Goal: Task Accomplishment & Management: Use online tool/utility

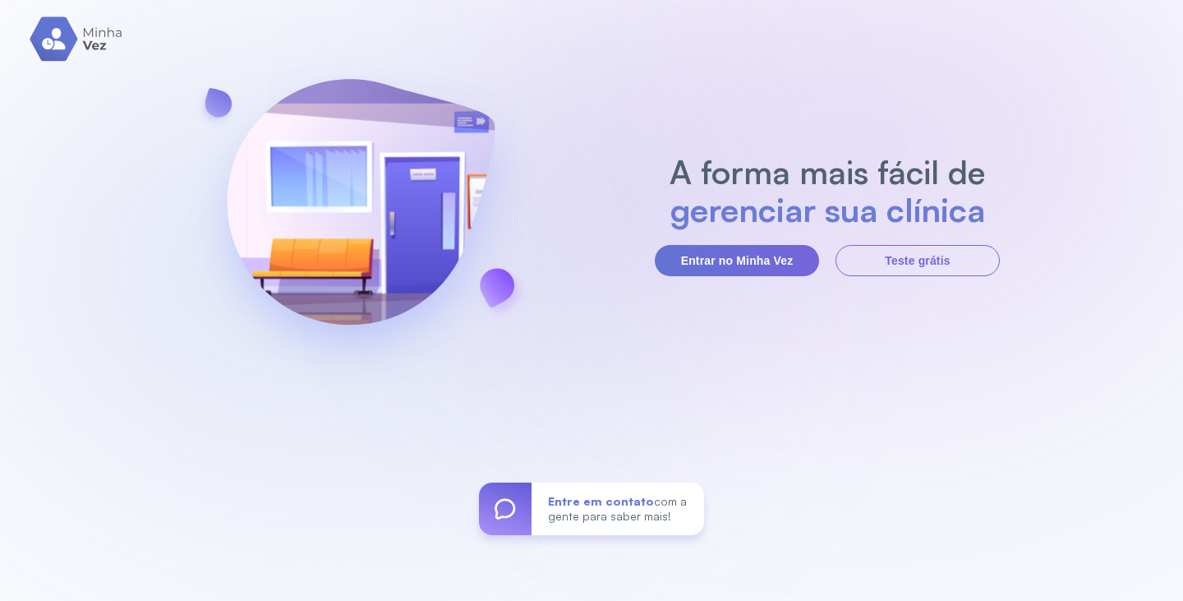
click at [798, 260] on button "Entrar no Minha Vez" at bounding box center [737, 260] width 164 height 31
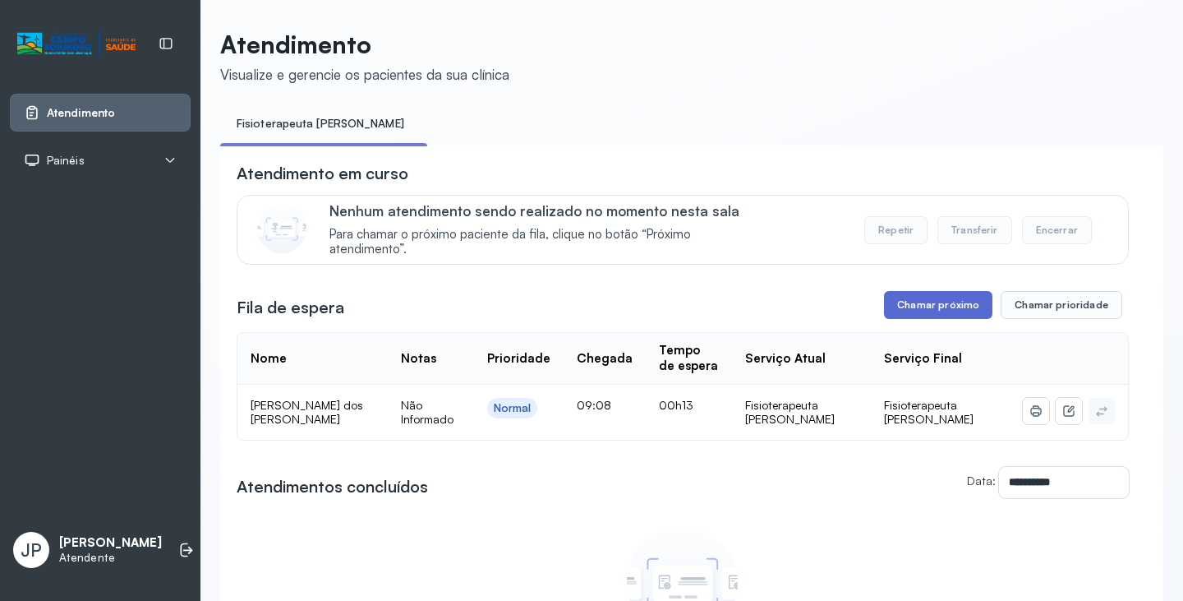
click at [920, 307] on button "Chamar próximo" at bounding box center [938, 305] width 108 height 28
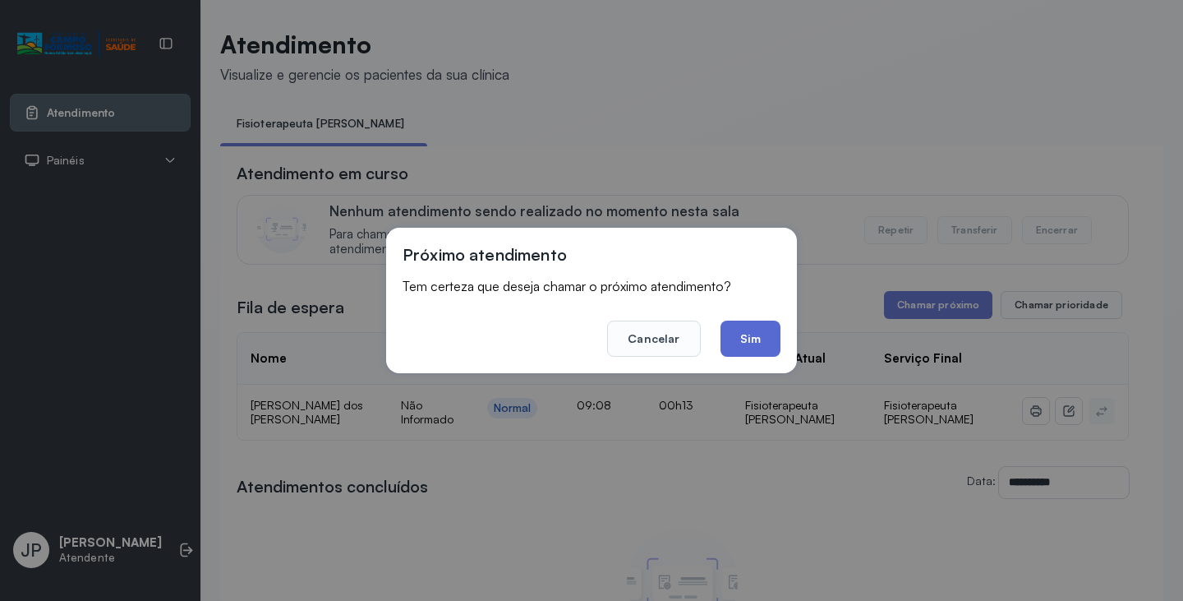
click at [743, 342] on button "Sim" at bounding box center [750, 338] width 60 height 36
